Goal: Task Accomplishment & Management: Manage account settings

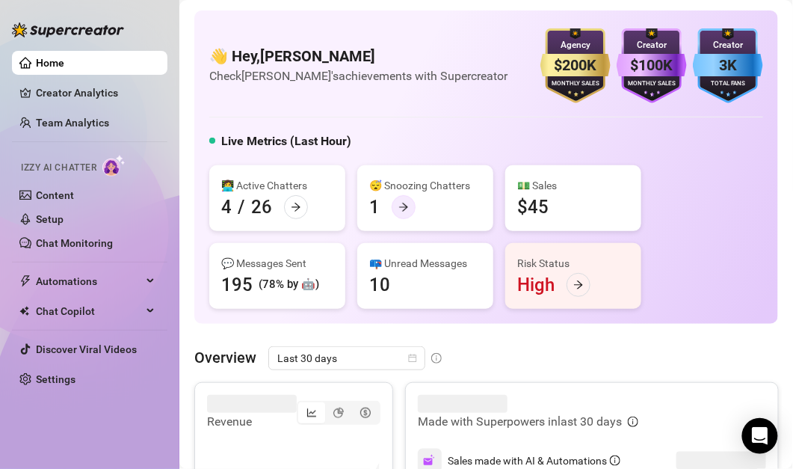
click at [405, 209] on icon "arrow-right" at bounding box center [403, 207] width 9 height 8
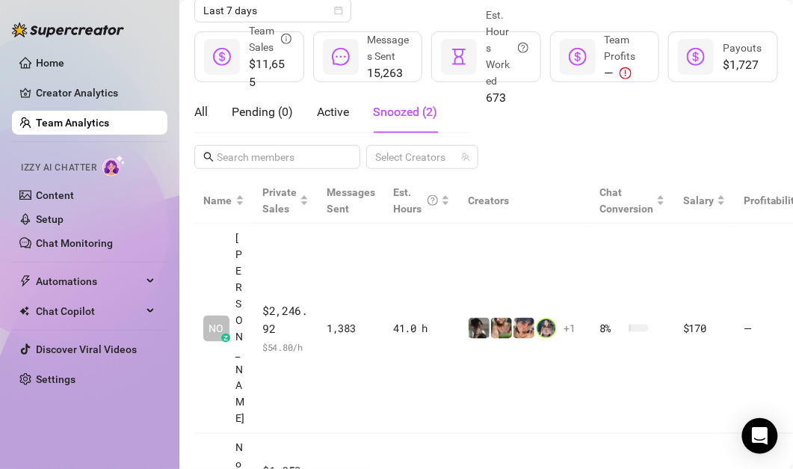
scroll to position [212, 0]
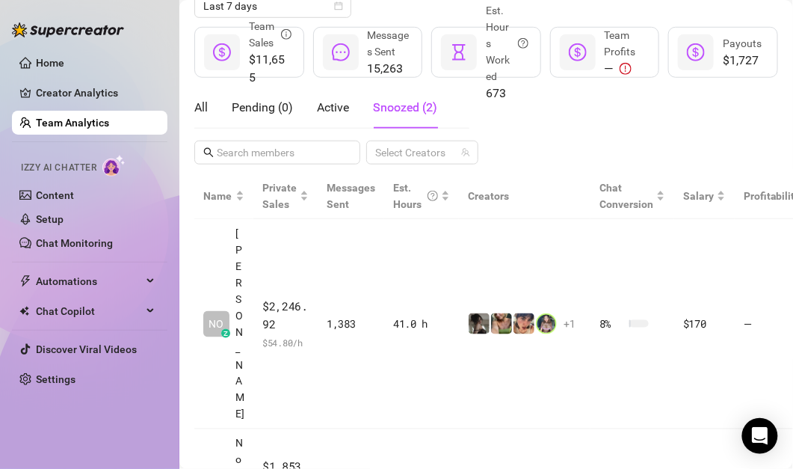
click at [405, 102] on span "Snoozed ( 2 )" at bounding box center [405, 107] width 64 height 14
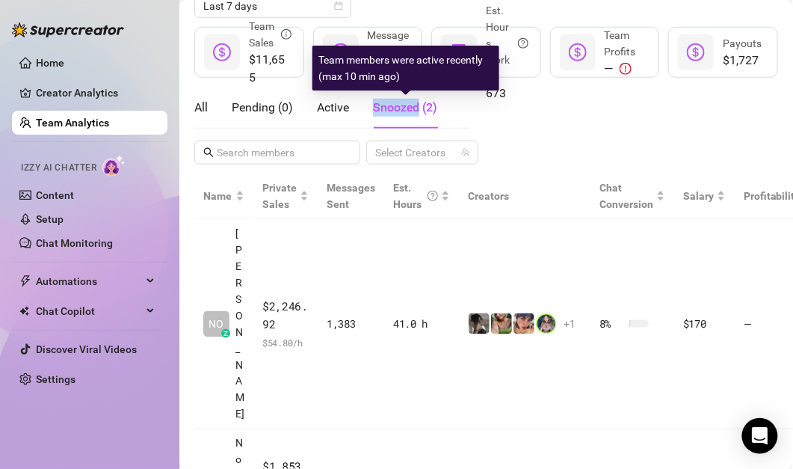
click at [405, 102] on span "Snoozed ( 2 )" at bounding box center [405, 107] width 64 height 14
click at [486, 138] on div "All Pending ( 0 ) Active Snoozed ( 2 ) Select Creators" at bounding box center [486, 126] width 584 height 78
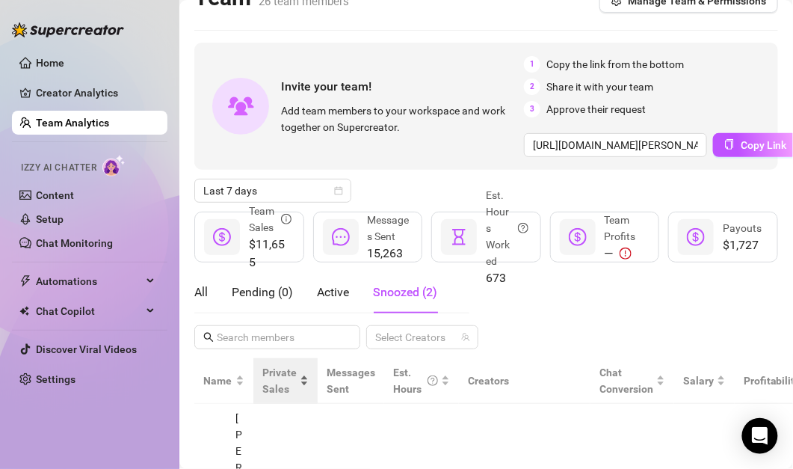
scroll to position [0, 0]
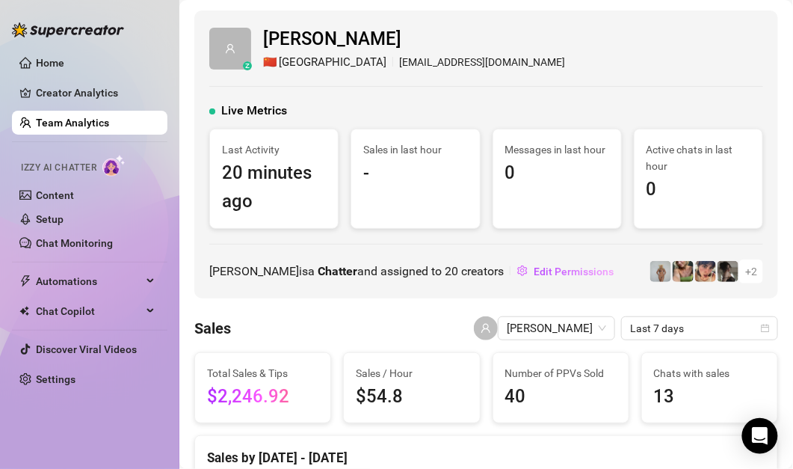
click at [84, 117] on link "Team Analytics" at bounding box center [72, 123] width 73 height 12
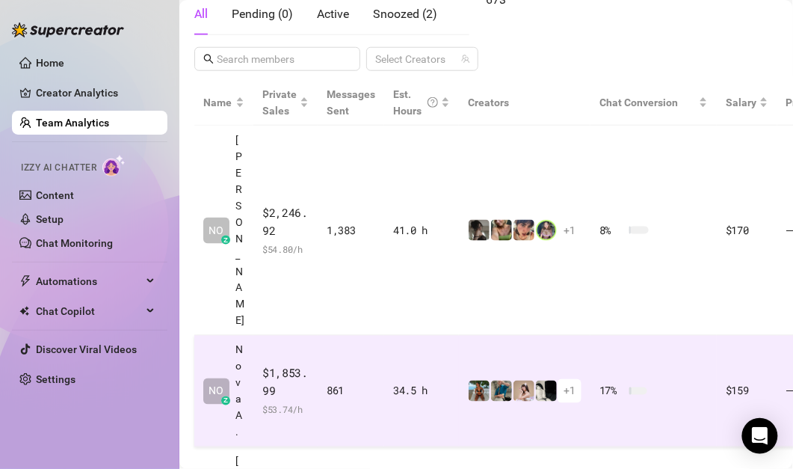
scroll to position [306, 0]
click at [333, 335] on td "861" at bounding box center [351, 390] width 67 height 111
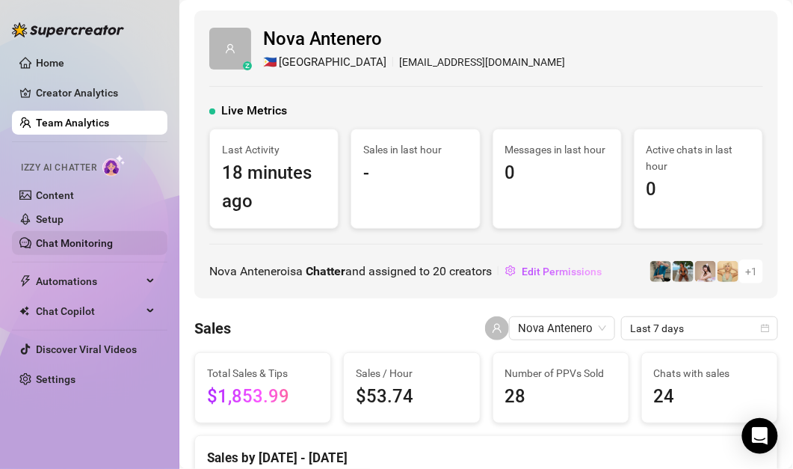
click at [83, 237] on link "Chat Monitoring" at bounding box center [74, 243] width 77 height 12
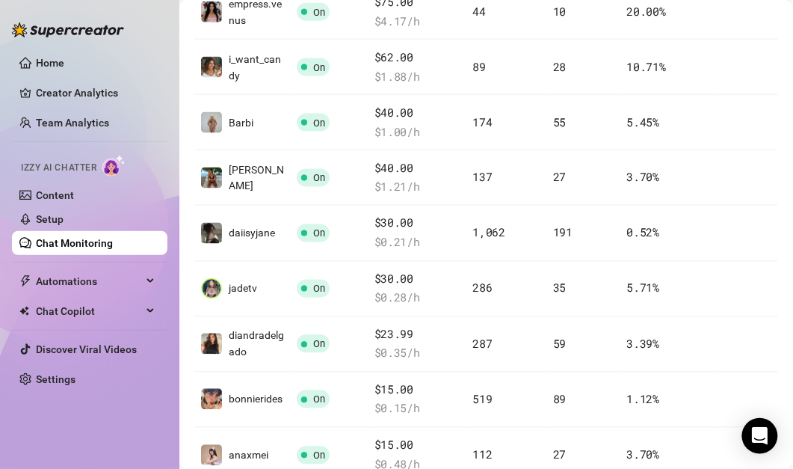
scroll to position [420, 0]
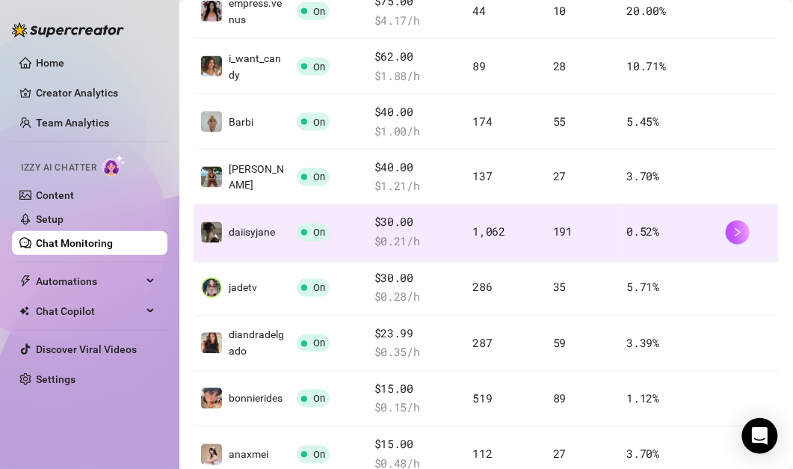
click at [260, 248] on td "daiisyjane" at bounding box center [242, 232] width 96 height 55
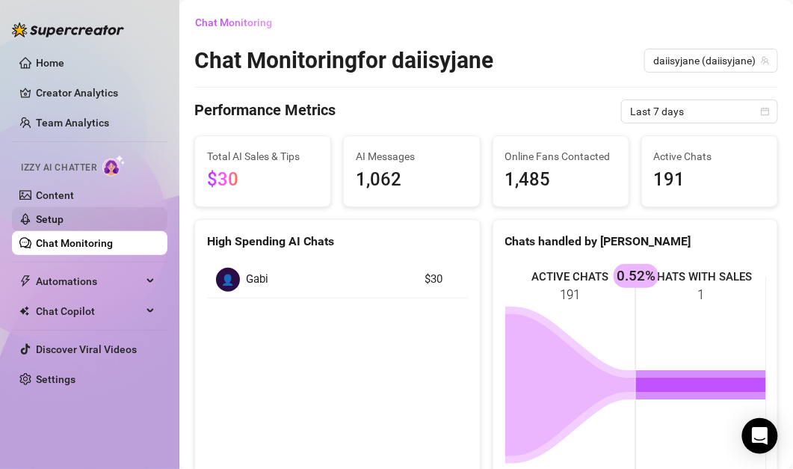
click at [64, 215] on link "Setup" at bounding box center [50, 219] width 28 height 12
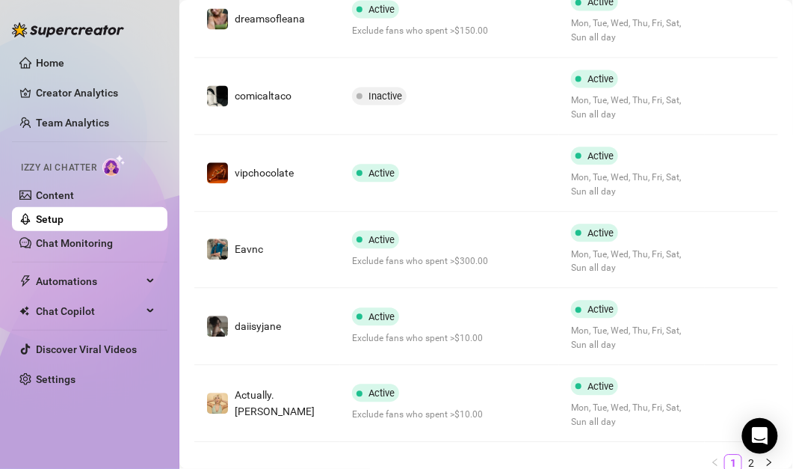
scroll to position [683, 0]
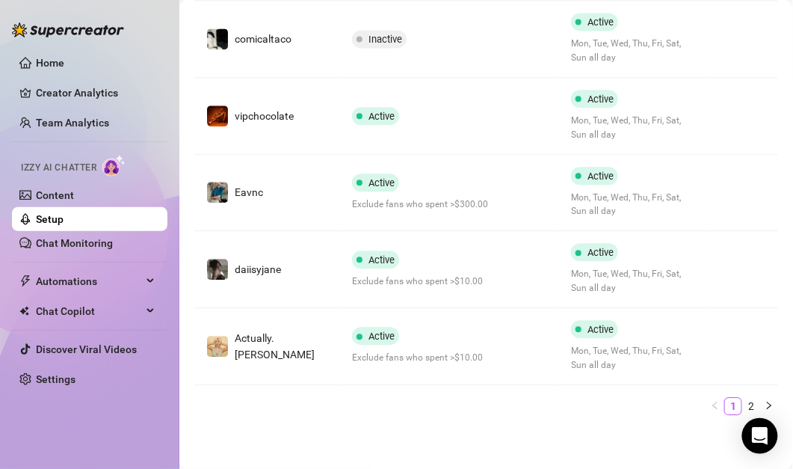
click at [476, 274] on span "Exclude fans who spent >$10.00" at bounding box center [449, 281] width 195 height 14
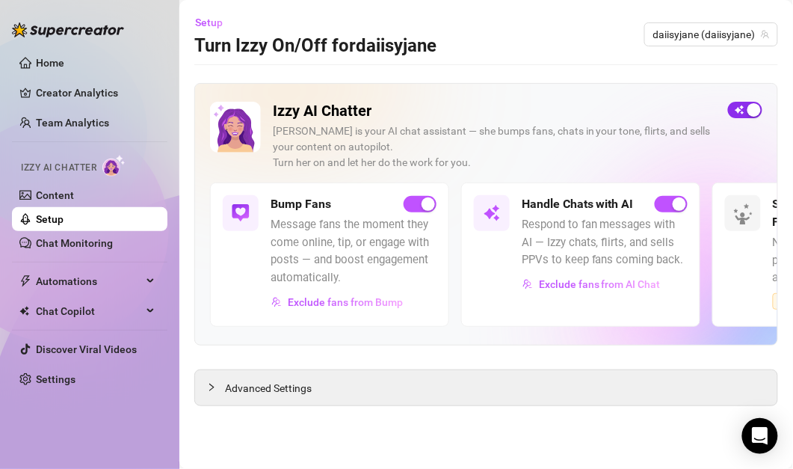
click at [751, 110] on div "button" at bounding box center [754, 109] width 13 height 13
